Goal: Transaction & Acquisition: Obtain resource

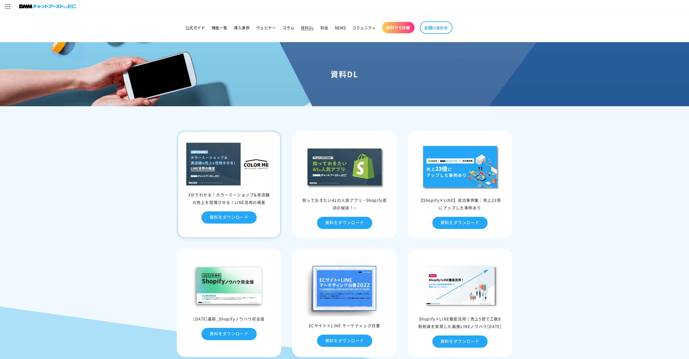
click at [225, 227] on div "3分でわかる！カラーミーショップ&実店舗の売上を倍増させる！LINE活用の極意 資料をダウンロード" at bounding box center [229, 211] width 102 height 41
click at [203, 172] on img at bounding box center [229, 164] width 86 height 43
click at [220, 220] on link "資料をダウンロード" at bounding box center [228, 218] width 55 height 12
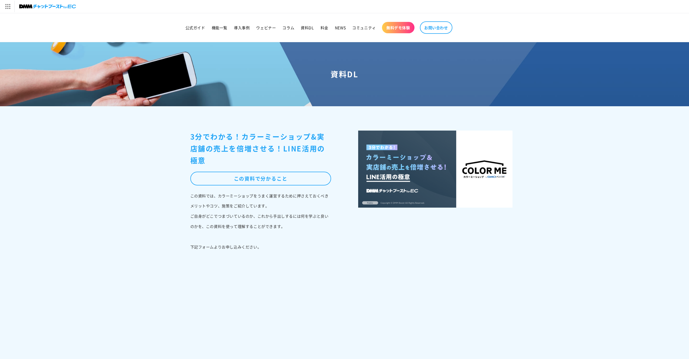
scroll to position [127, 0]
